Goal: Information Seeking & Learning: Find specific page/section

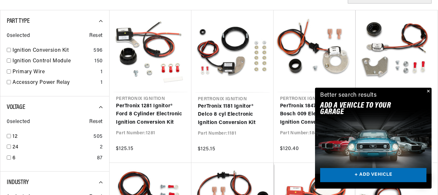
scroll to position [0, 194]
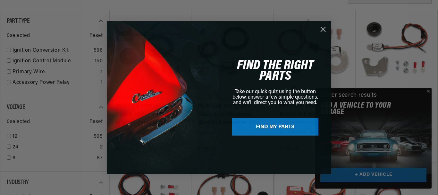
click at [322, 29] on circle "Close dialog" at bounding box center [323, 29] width 11 height 11
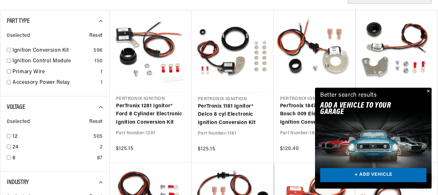
click at [427, 92] on button "Close" at bounding box center [427, 92] width 8 height 8
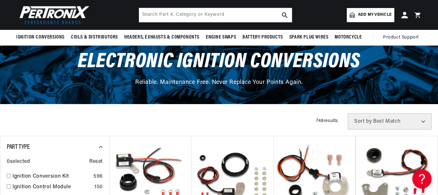
scroll to position [36, 0]
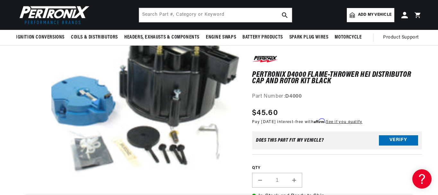
scroll to position [0, 194]
click at [233, 17] on input "text" at bounding box center [215, 15] width 153 height 14
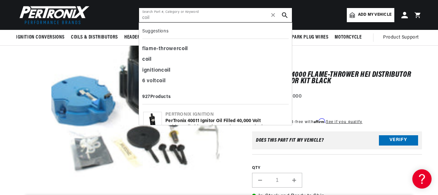
type input "coil"
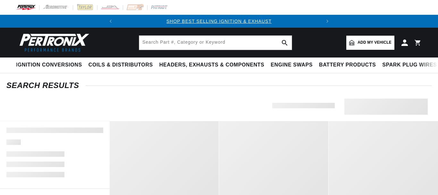
type input "coil"
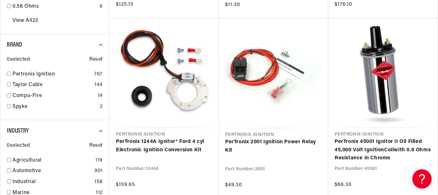
scroll to position [642, 0]
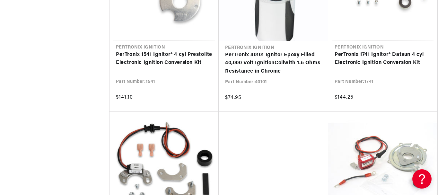
scroll to position [2816, 0]
